Goal: Task Accomplishment & Management: Use online tool/utility

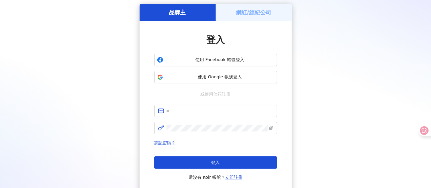
scroll to position [34, 0]
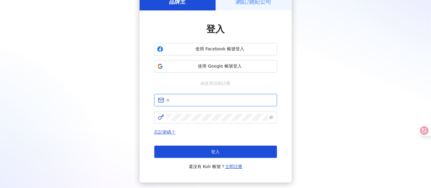
click at [184, 101] on input "text" at bounding box center [219, 100] width 107 height 7
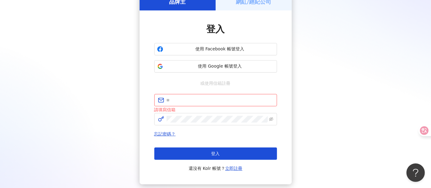
scroll to position [0, 0]
click at [154, 147] on button "登入" at bounding box center [215, 153] width 123 height 12
type input "**********"
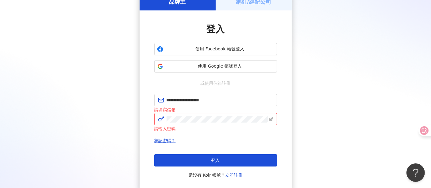
click at [207, 152] on div "忘記密碼？ 登入 還沒有 Kolr 帳號？ 立即註冊" at bounding box center [215, 158] width 123 height 42
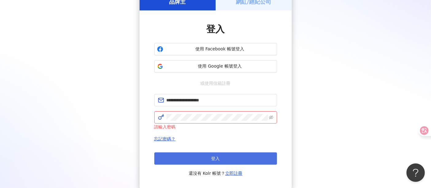
click at [207, 155] on button "登入" at bounding box center [215, 158] width 123 height 12
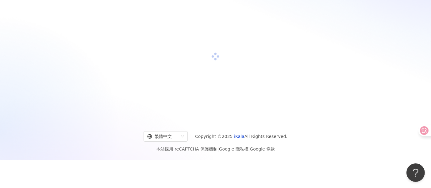
scroll to position [34, 0]
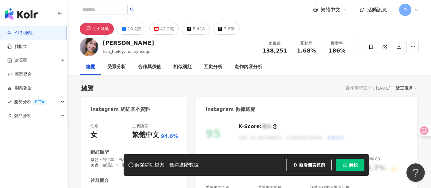
click at [343, 165] on icon "lock" at bounding box center [344, 165] width 3 height 4
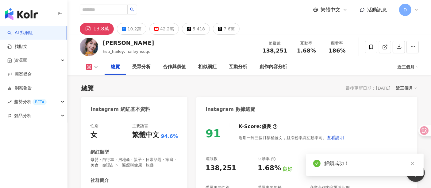
scroll to position [37, 0]
